Goal: Register for event/course

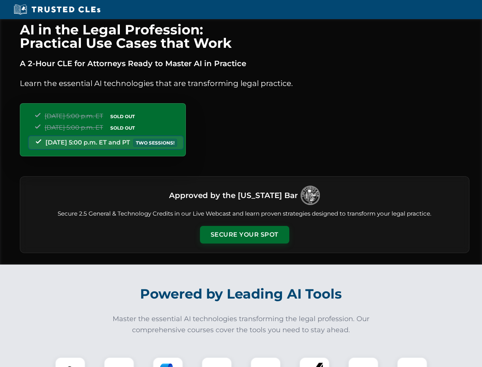
click at [244, 234] on button "Secure Your Spot" at bounding box center [244, 235] width 89 height 18
click at [70, 362] on img at bounding box center [70, 372] width 22 height 22
